Goal: Task Accomplishment & Management: Manage account settings

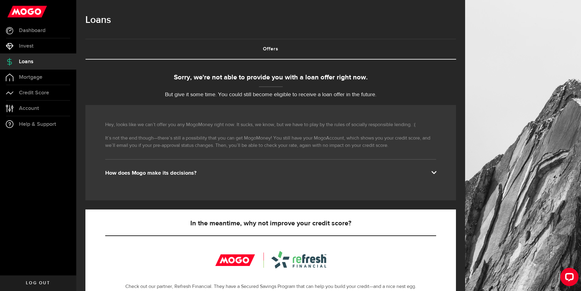
click at [61, 283] on link "Log out" at bounding box center [38, 282] width 76 height 15
drag, startPoint x: 30, startPoint y: 282, endPoint x: 89, endPoint y: 282, distance: 59.8
click at [30, 282] on span "Log out" at bounding box center [38, 283] width 24 height 4
